Goal: Transaction & Acquisition: Purchase product/service

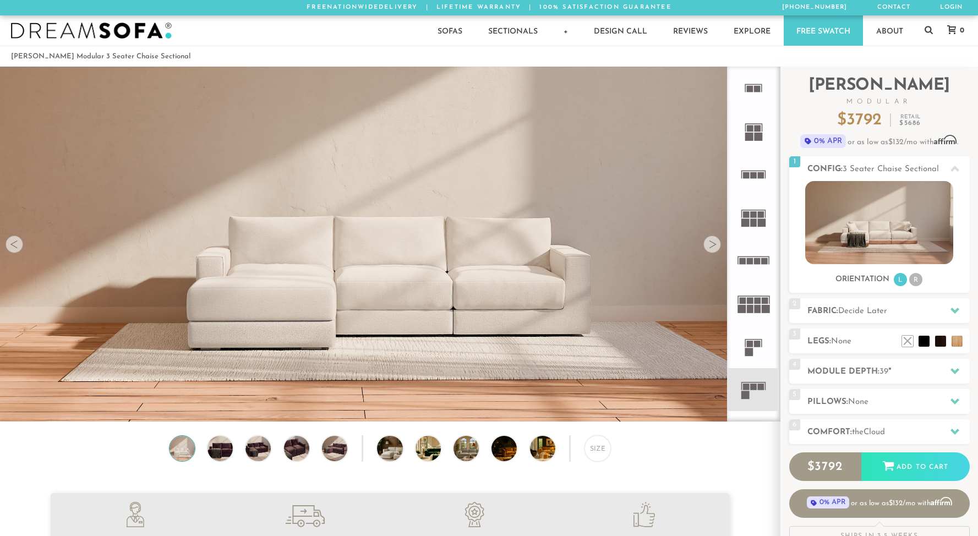
click at [575, 445] on div "Size" at bounding box center [390, 451] width 780 height 32
click at [614, 467] on div "Size" at bounding box center [390, 451] width 780 height 32
click at [604, 458] on div "Size" at bounding box center [597, 448] width 26 height 26
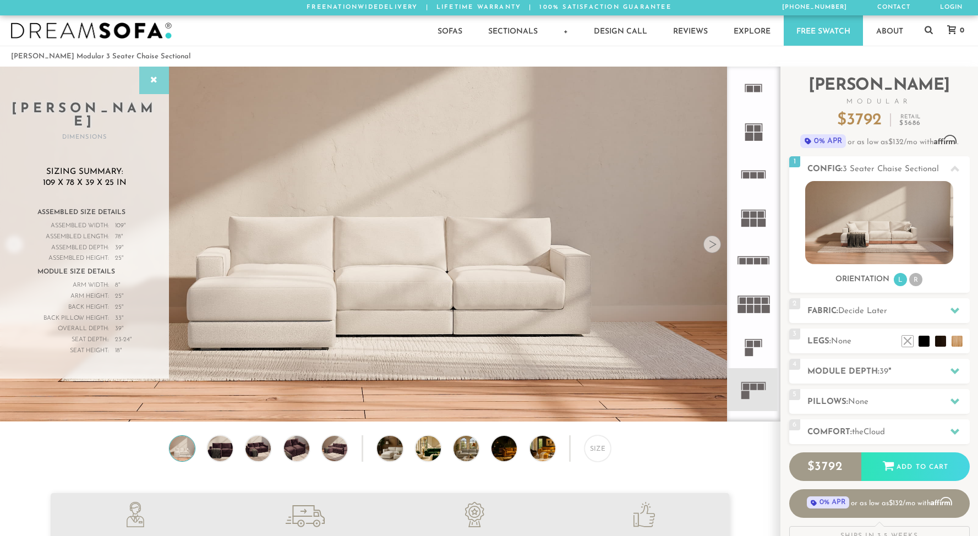
click at [156, 84] on icon at bounding box center [154, 80] width 12 height 9
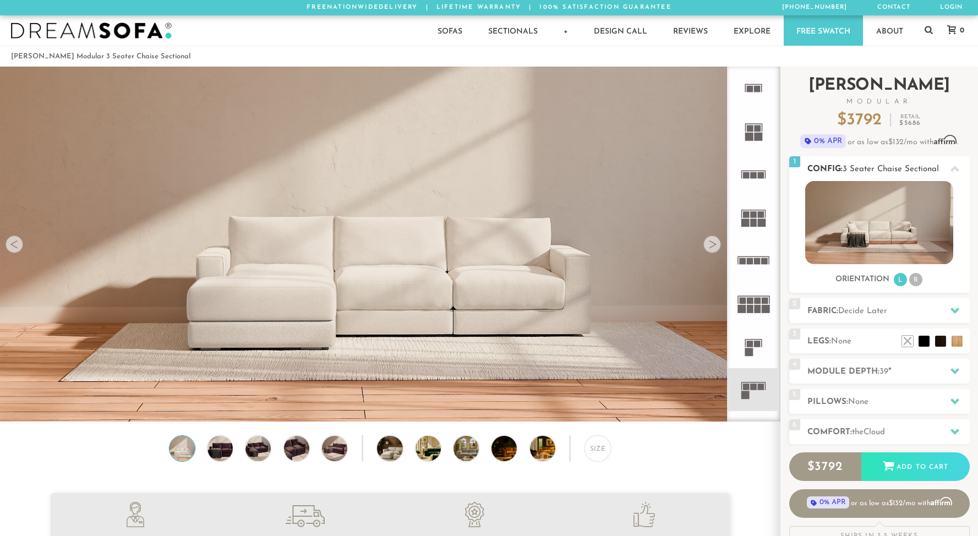
click at [917, 283] on li "R" at bounding box center [915, 279] width 13 height 13
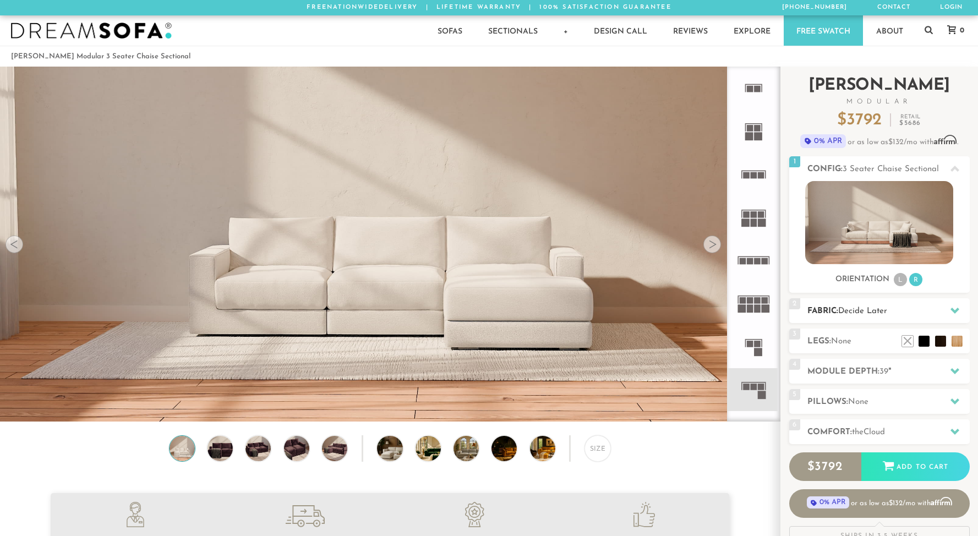
click at [864, 310] on span "Decide Later" at bounding box center [862, 311] width 49 height 8
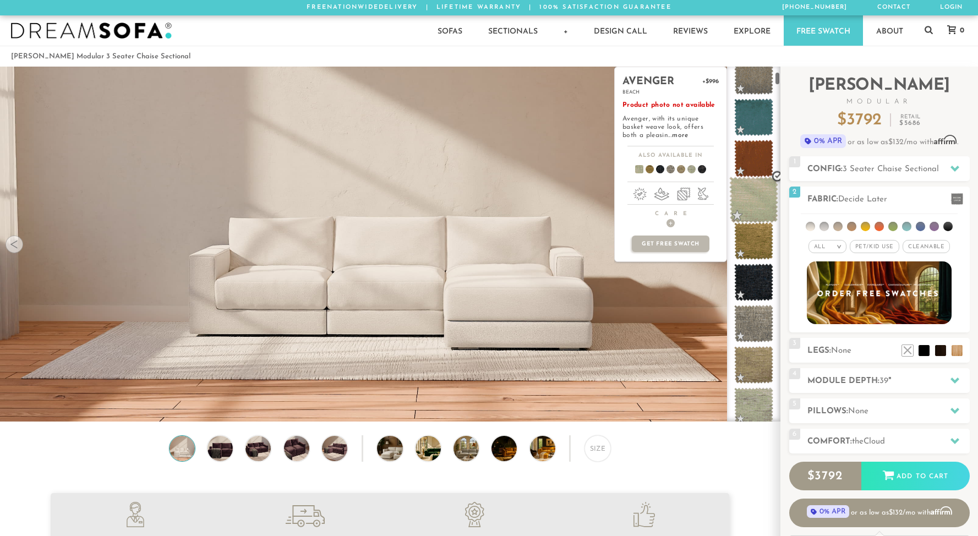
scroll to position [142, 0]
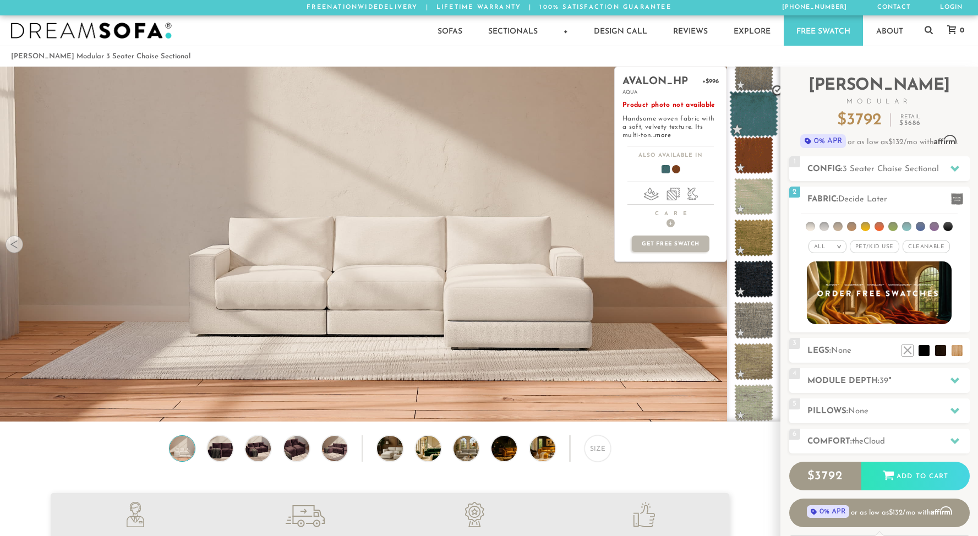
click at [744, 115] on span at bounding box center [753, 114] width 49 height 47
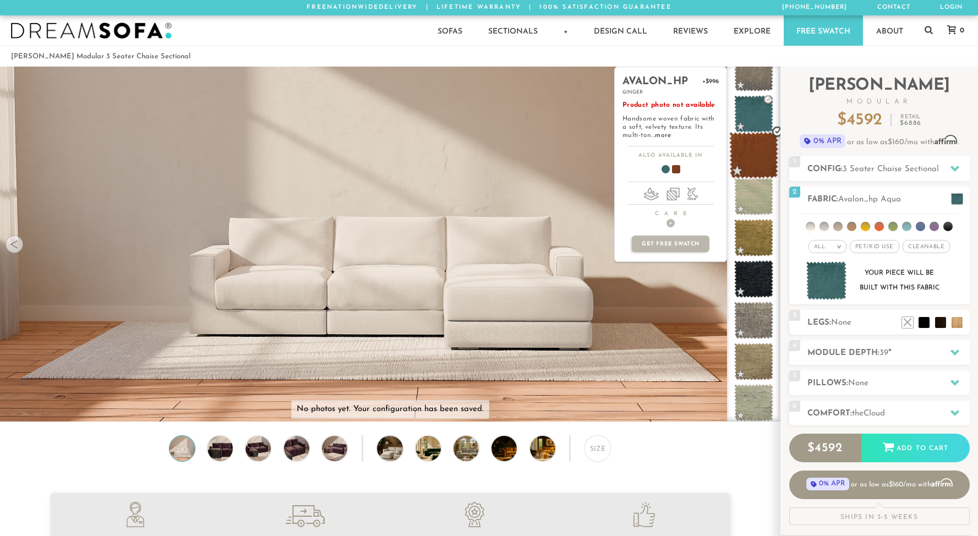
click at [748, 163] on span at bounding box center [753, 155] width 49 height 47
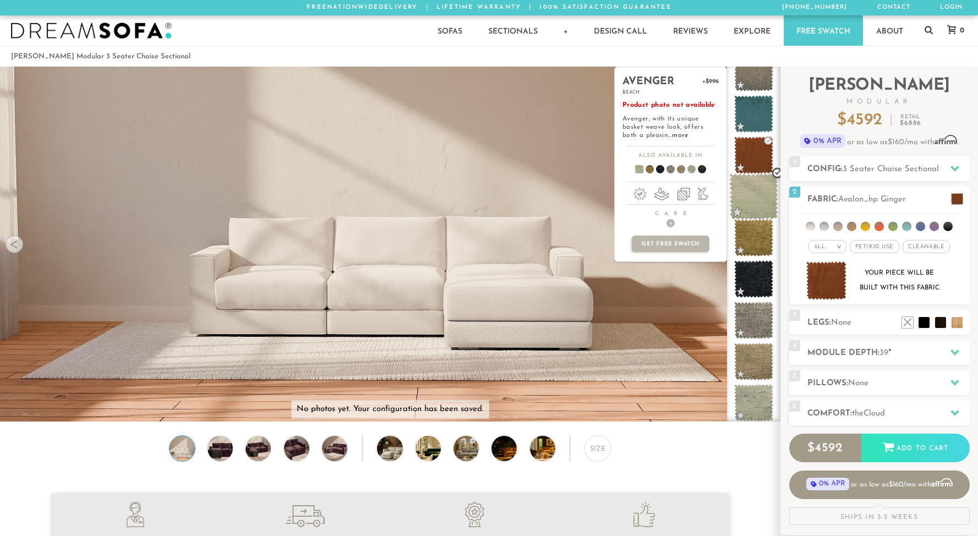
click at [747, 213] on span at bounding box center [753, 196] width 49 height 47
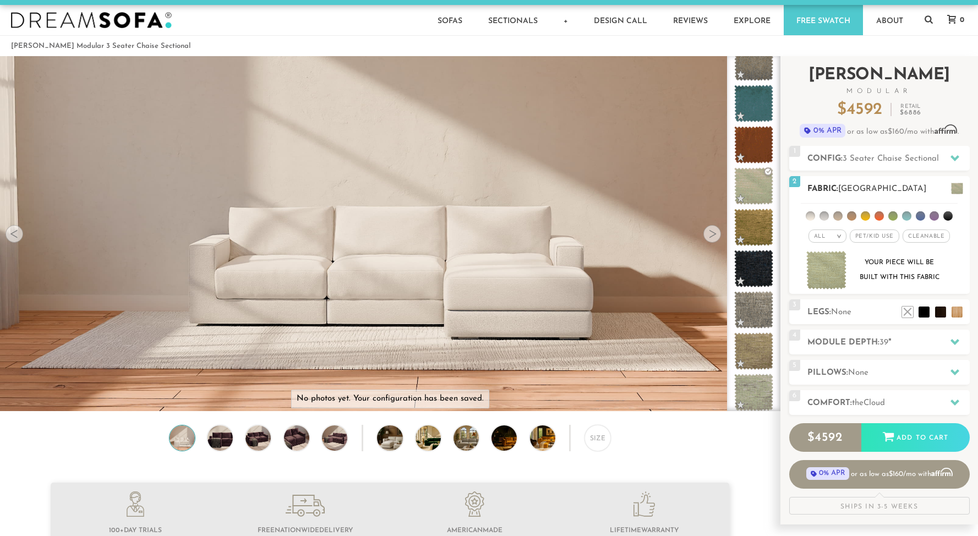
scroll to position [11, 0]
click at [849, 342] on h2 "Module Depth: 39 "" at bounding box center [888, 342] width 162 height 13
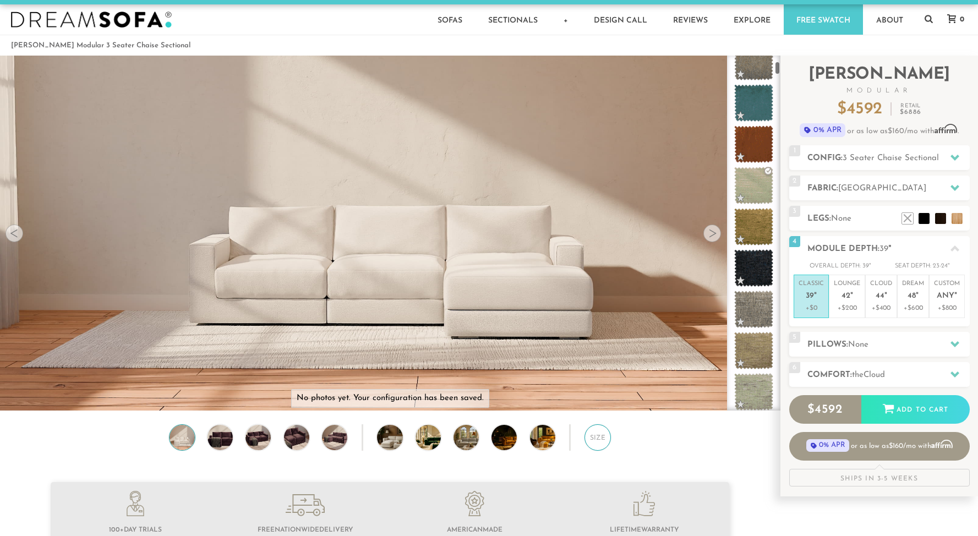
click at [600, 447] on div "Size" at bounding box center [597, 437] width 26 height 26
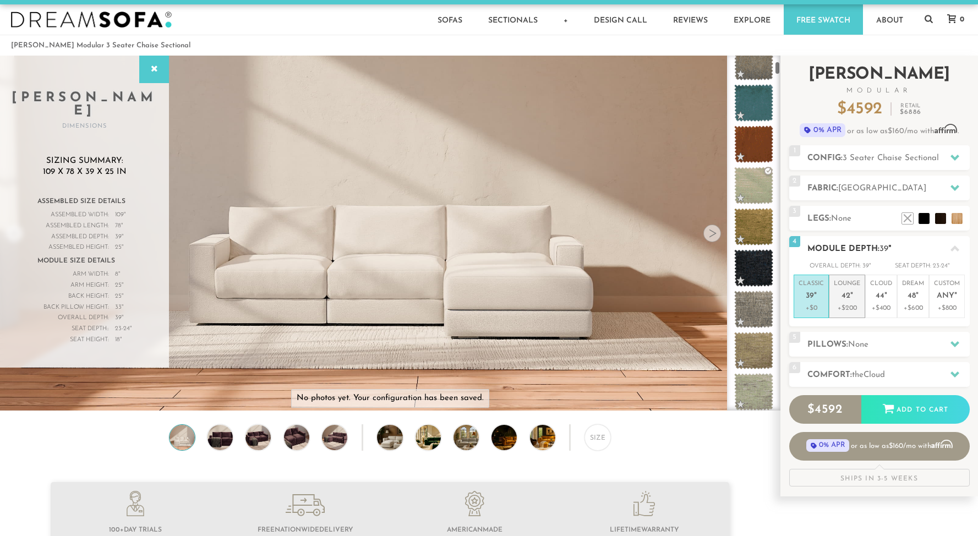
click at [844, 304] on p "+$200" at bounding box center [847, 308] width 26 height 10
click at [835, 341] on h2 "Pillows: None" at bounding box center [888, 344] width 162 height 13
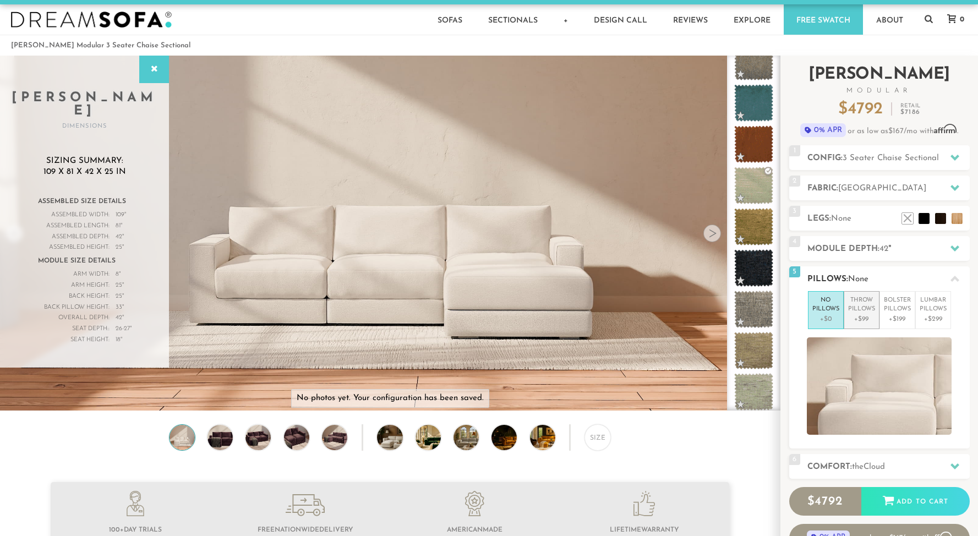
click at [861, 317] on p "+$99" at bounding box center [861, 319] width 27 height 10
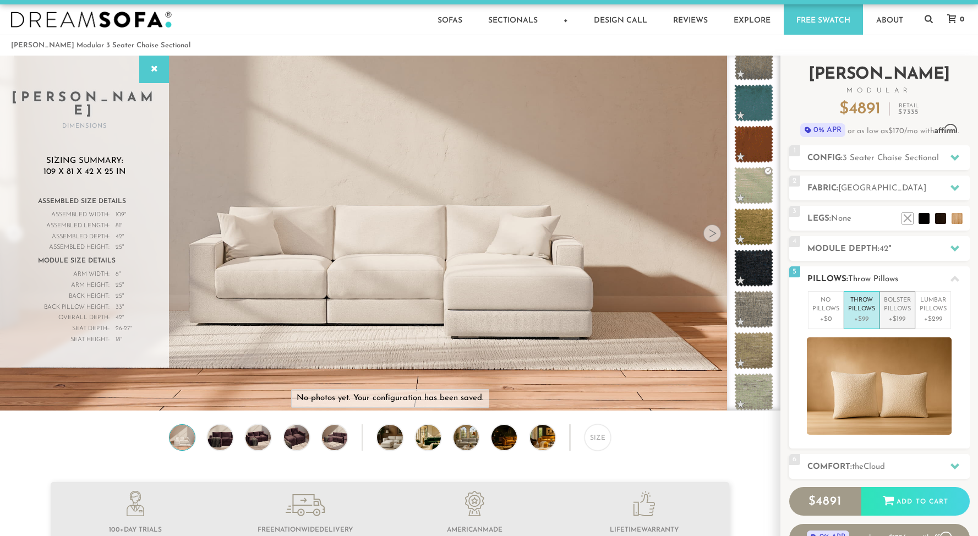
click at [893, 320] on p "+$199" at bounding box center [897, 319] width 27 height 10
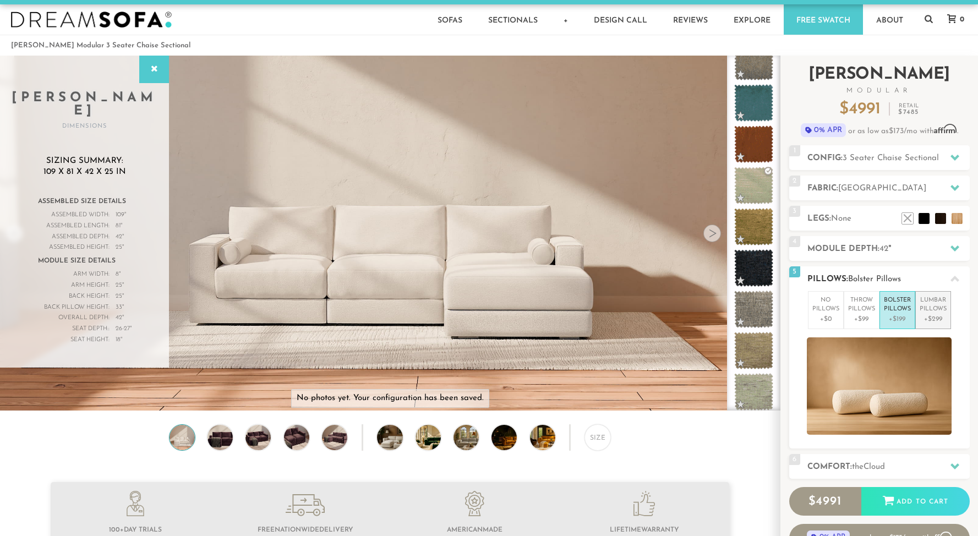
click at [929, 322] on p "+$299" at bounding box center [932, 319] width 27 height 10
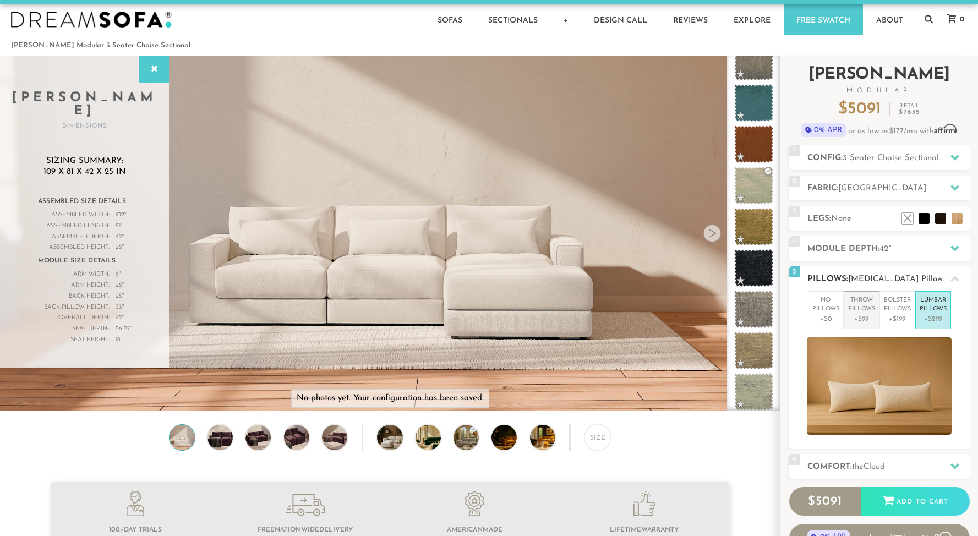
click at [853, 314] on p "+$99" at bounding box center [861, 319] width 27 height 10
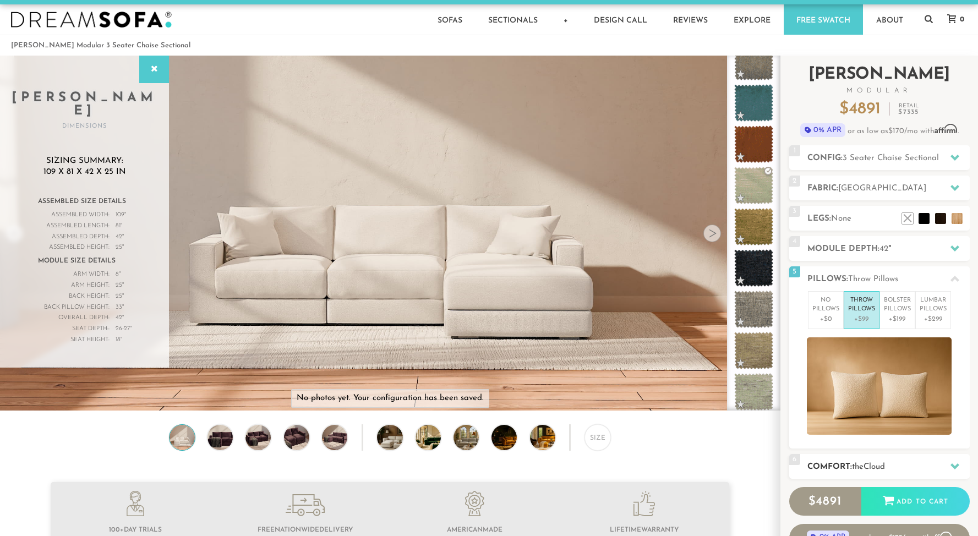
click at [858, 468] on span "the" at bounding box center [858, 467] width 12 height 8
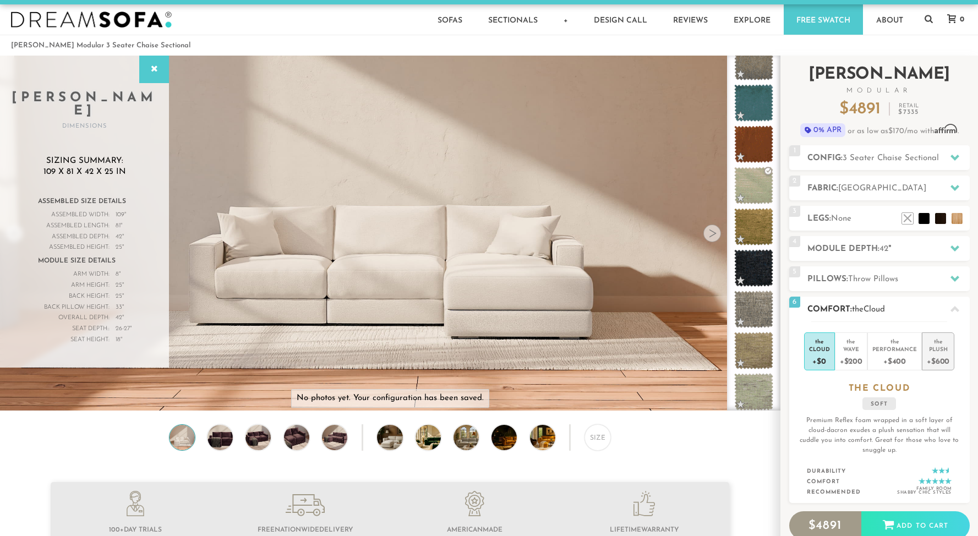
click at [940, 360] on div "+$600" at bounding box center [938, 361] width 23 height 16
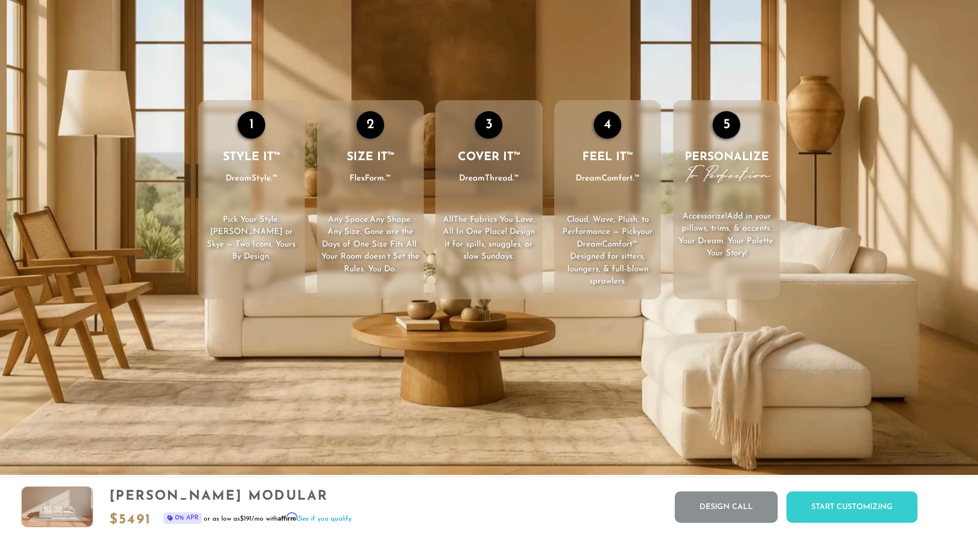
scroll to position [1763, 0]
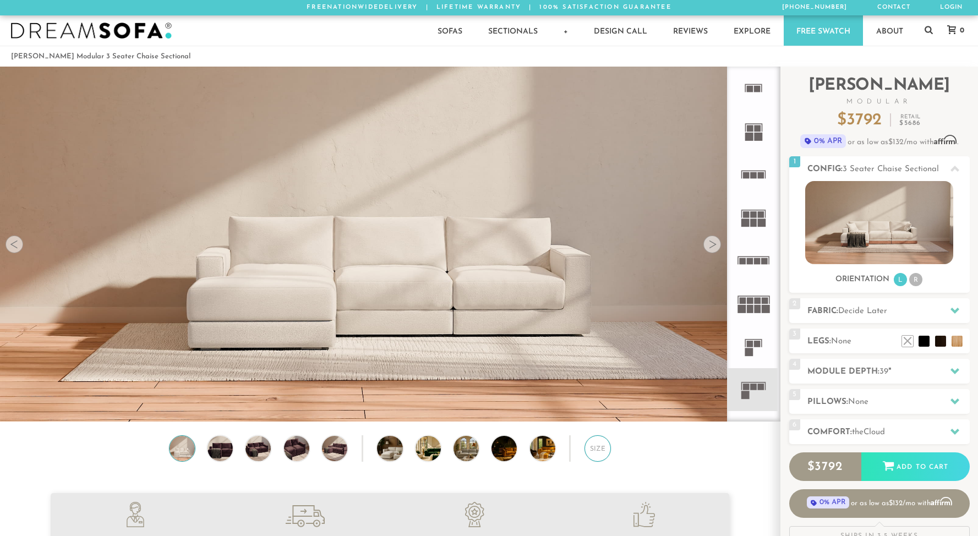
click at [600, 456] on div "Size" at bounding box center [597, 448] width 26 height 26
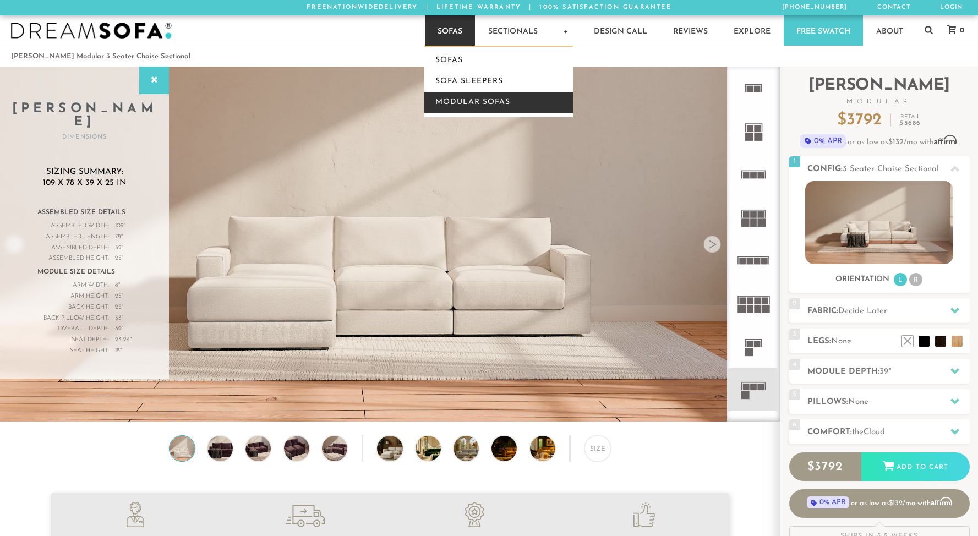
click at [456, 100] on link "Modular Sofas" at bounding box center [498, 102] width 149 height 21
